Goal: Find contact information

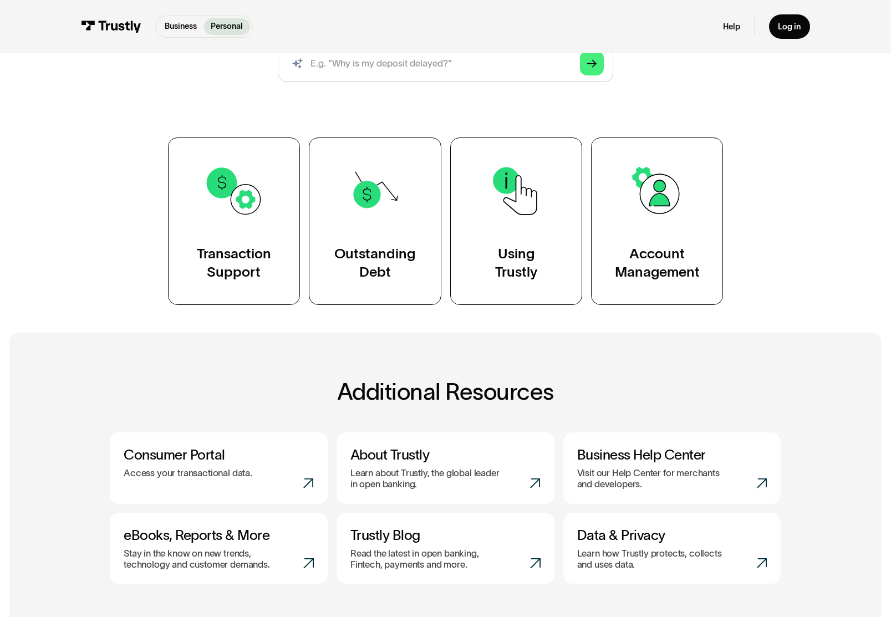
scroll to position [162, 0]
click at [375, 263] on div "Outstanding Debt" at bounding box center [374, 262] width 81 height 37
click at [674, 266] on div "Account Management" at bounding box center [657, 262] width 85 height 37
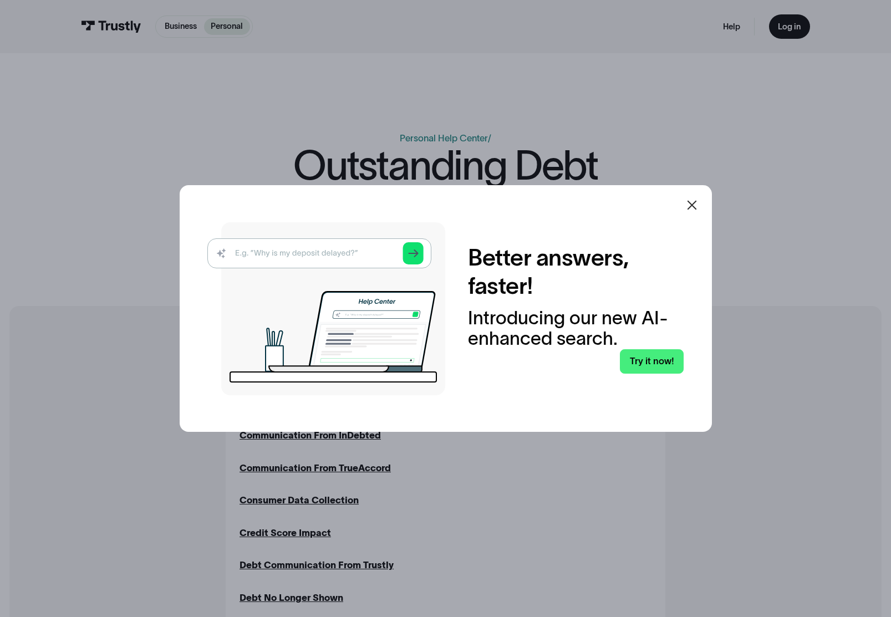
click at [698, 212] on icon at bounding box center [691, 205] width 13 height 13
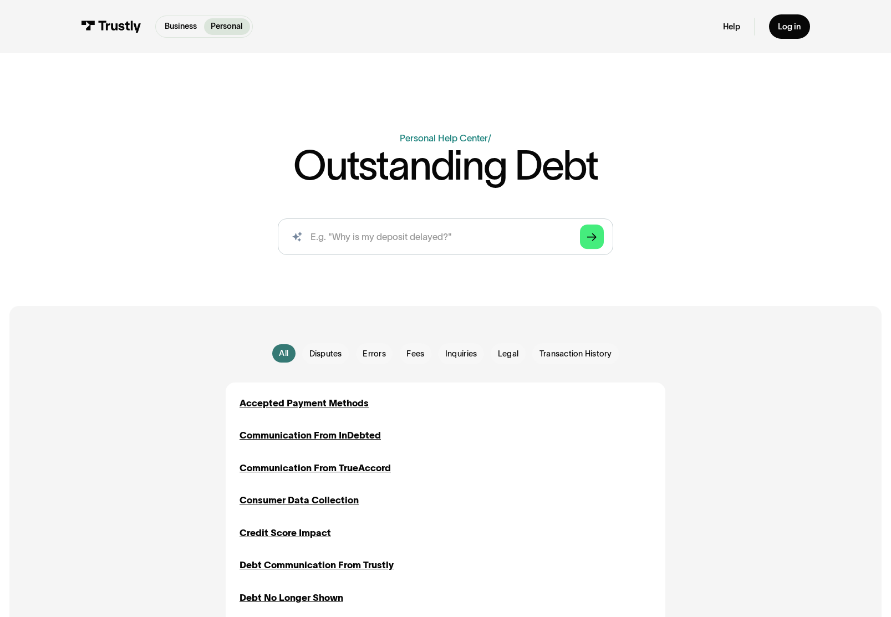
click at [693, 231] on div "AI-powered search ( 1 / 4 ) Type your question and our smart search will find y…" at bounding box center [445, 241] width 671 height 46
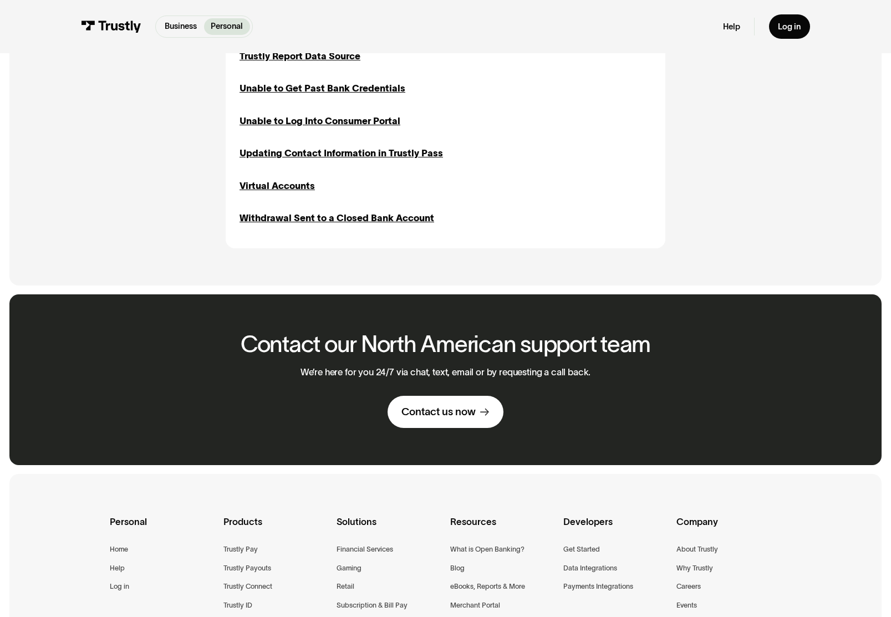
scroll to position [1050, 0]
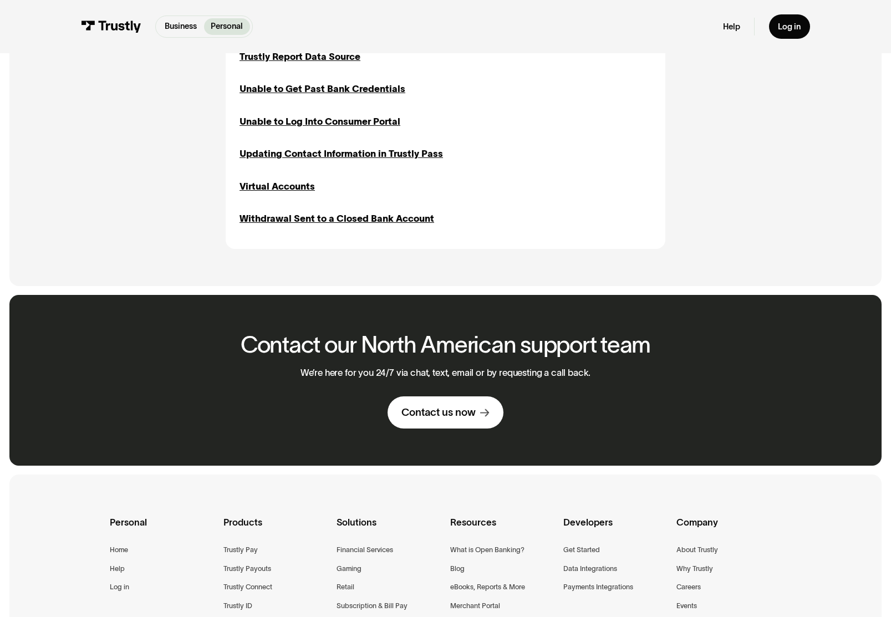
click at [470, 420] on link "Contact us now" at bounding box center [446, 412] width 116 height 32
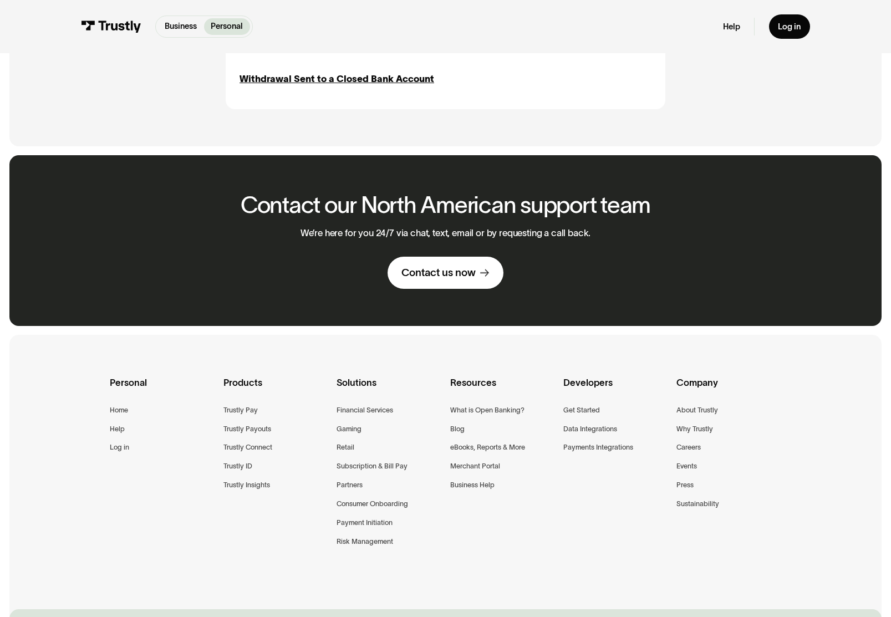
scroll to position [1190, 0]
click at [376, 542] on div "Risk Management" at bounding box center [365, 542] width 57 height 12
